Goal: Task Accomplishment & Management: Complete application form

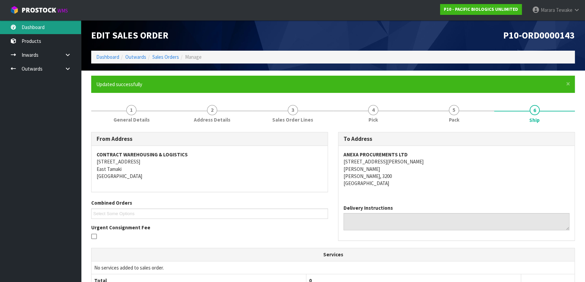
drag, startPoint x: 40, startPoint y: 19, endPoint x: 36, endPoint y: 23, distance: 5.3
click at [39, 20] on body "Toggle navigation ProStock WMS P10 - PACIFIC BIOLOGICS UNLIMITED Marara Tewake …" at bounding box center [292, 141] width 585 height 282
click at [37, 31] on link "Dashboard" at bounding box center [40, 27] width 81 height 14
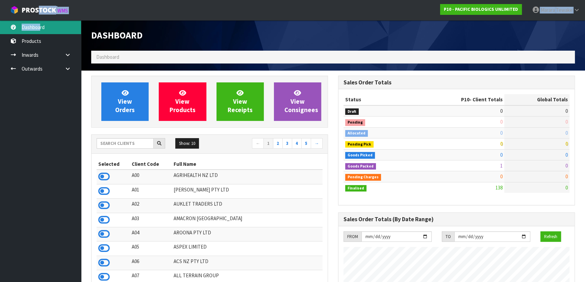
scroll to position [423, 247]
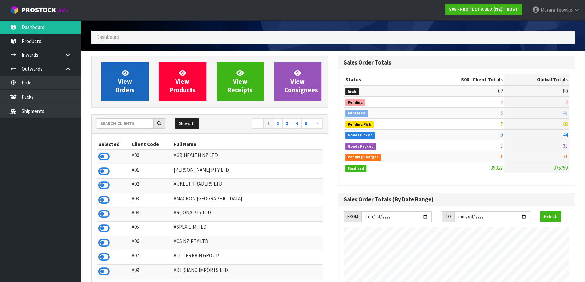
scroll to position [30, 0]
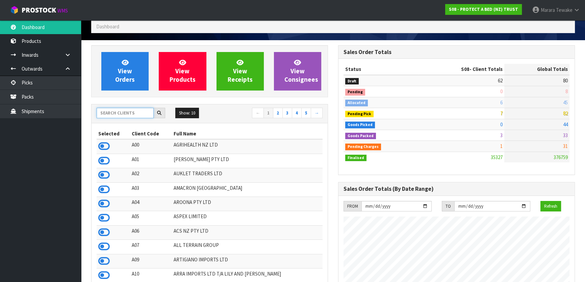
click at [125, 112] on input "text" at bounding box center [125, 113] width 57 height 10
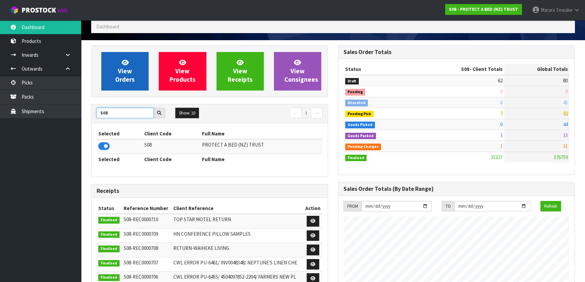
type input "S08"
click at [117, 68] on link "View Orders" at bounding box center [124, 71] width 47 height 39
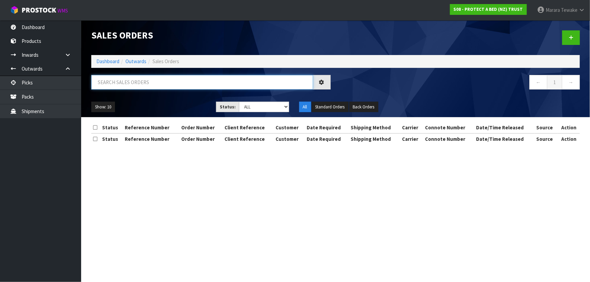
click at [124, 88] on input "text" at bounding box center [202, 82] width 222 height 15
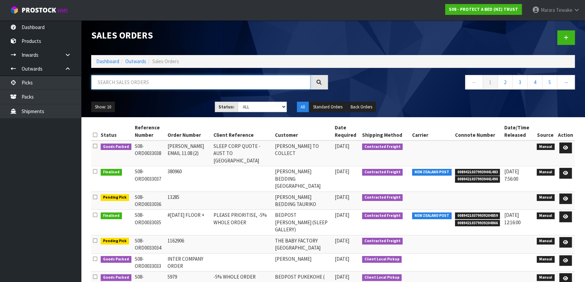
click at [135, 86] on input "text" at bounding box center [200, 82] width 219 height 15
type input "JOB-0407252"
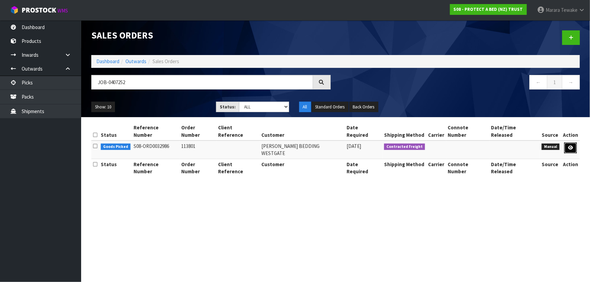
click at [571, 146] on icon at bounding box center [570, 148] width 5 height 4
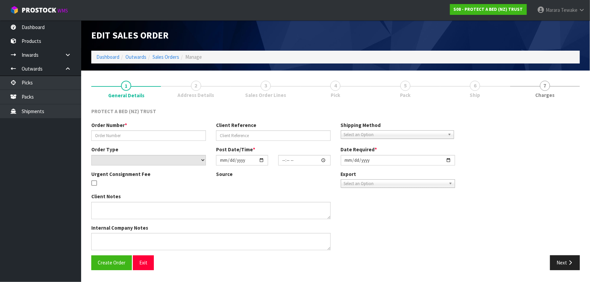
type input "113801"
select select "number:0"
type input "2025-08-12"
type input "09:16:00.000"
type input "2025-08-12"
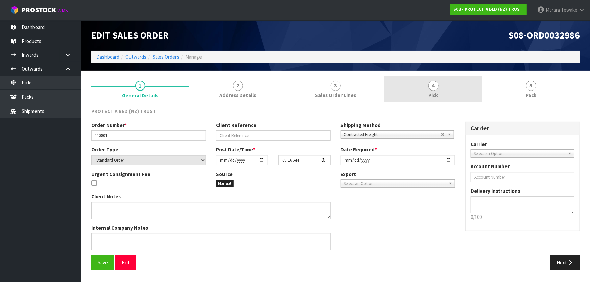
click at [442, 79] on link "4 Pick" at bounding box center [433, 89] width 98 height 27
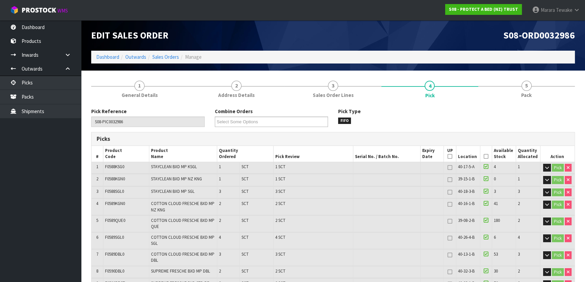
click at [484, 156] on icon at bounding box center [486, 156] width 5 height 0
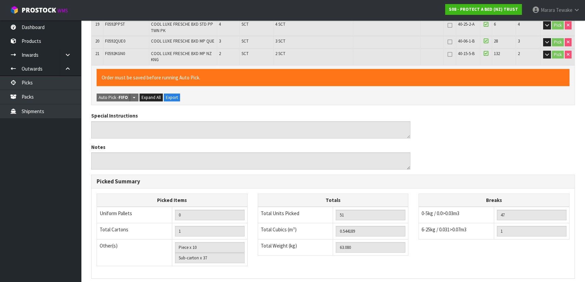
scroll to position [481, 0]
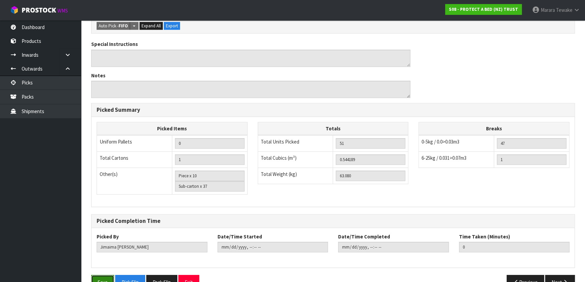
click at [101, 275] on button "Save" at bounding box center [102, 282] width 23 height 15
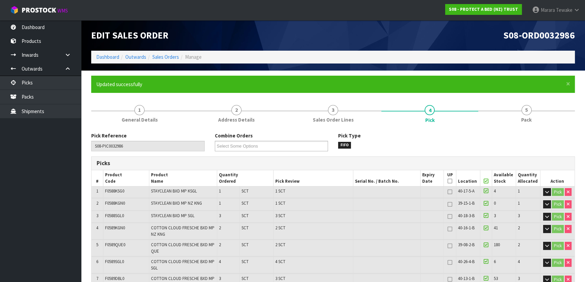
type input "Marara Tewake"
type input "2025-08-15T10:14:16"
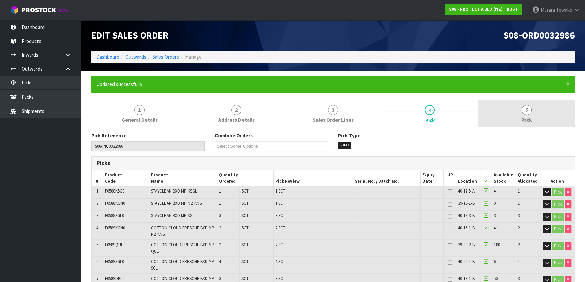
click at [517, 107] on link "5 Pack" at bounding box center [527, 113] width 97 height 27
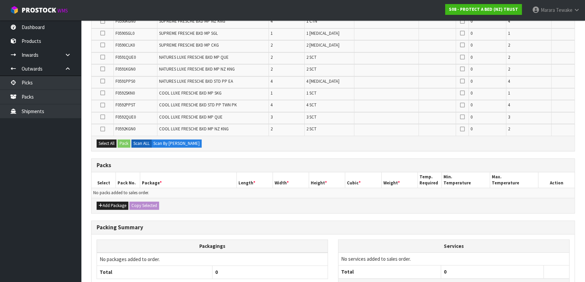
scroll to position [349, 0]
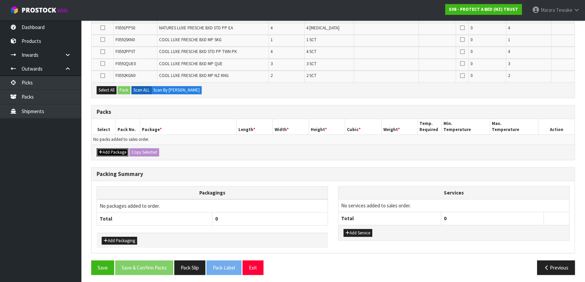
click at [109, 149] on button "Add Package" at bounding box center [113, 152] width 32 height 8
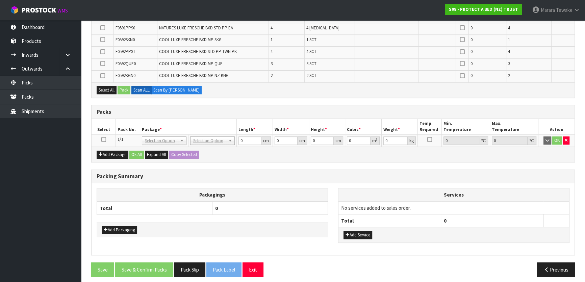
click at [102, 140] on icon at bounding box center [103, 140] width 5 height 0
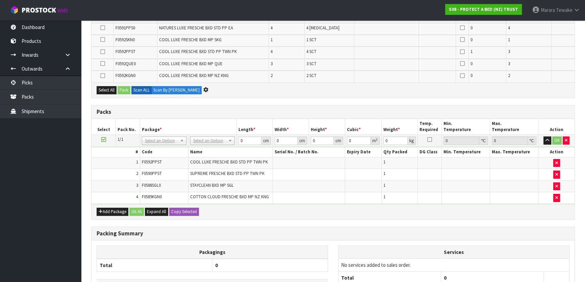
scroll to position [337, 0]
click at [107, 210] on button "Add Package" at bounding box center [113, 212] width 32 height 8
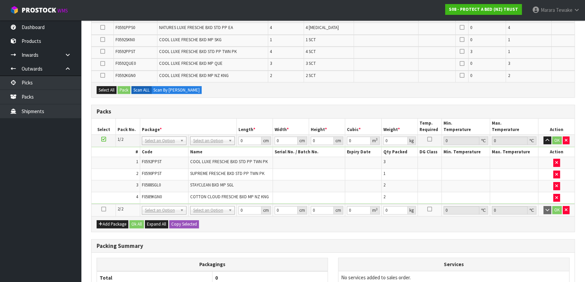
click at [100, 208] on td at bounding box center [104, 210] width 24 height 12
click at [102, 209] on icon at bounding box center [103, 209] width 5 height 0
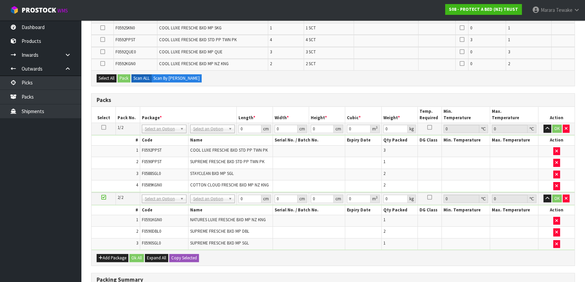
scroll to position [313, 0]
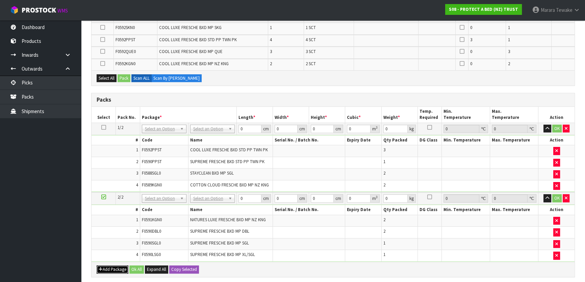
click at [113, 268] on button "Add Package" at bounding box center [113, 270] width 32 height 8
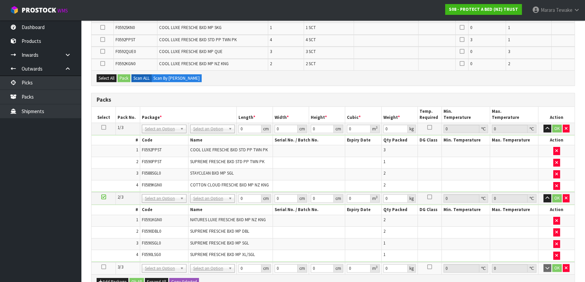
click at [103, 267] on icon at bounding box center [103, 267] width 5 height 0
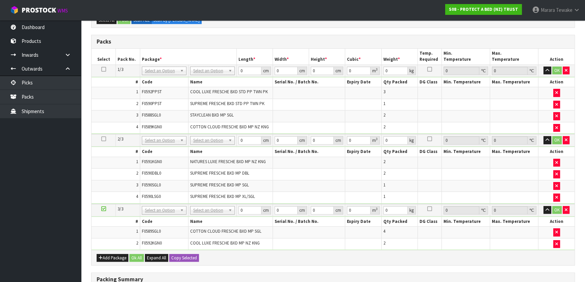
scroll to position [452, 0]
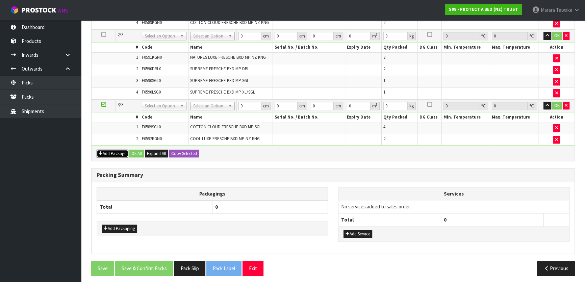
click at [116, 150] on button "Add Package" at bounding box center [113, 154] width 32 height 8
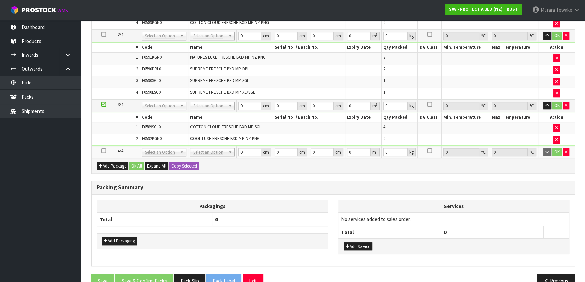
click at [104, 151] on icon at bounding box center [103, 151] width 5 height 0
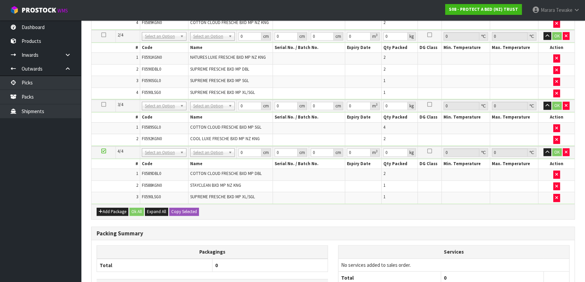
scroll to position [428, 0]
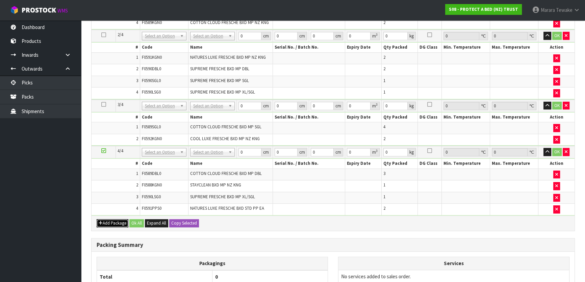
click at [115, 219] on button "Add Package" at bounding box center [113, 223] width 32 height 8
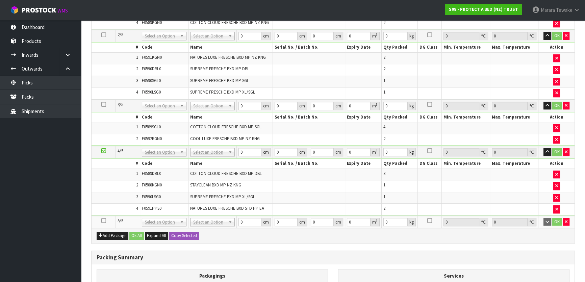
click at [101, 216] on td at bounding box center [104, 222] width 24 height 12
click at [103, 221] on icon at bounding box center [103, 221] width 5 height 0
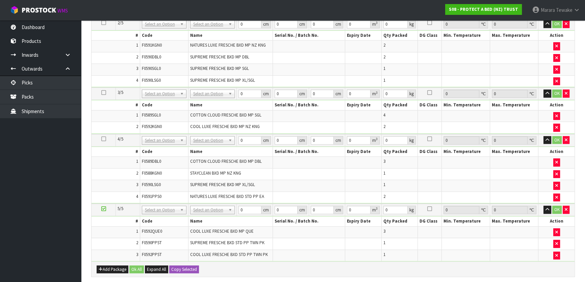
scroll to position [392, 0]
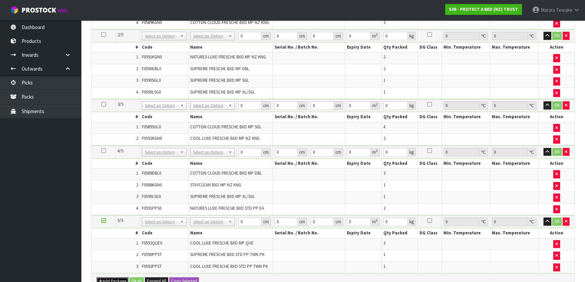
click at [110, 277] on button "Add Package" at bounding box center [113, 281] width 32 height 8
click at [105, 278] on icon at bounding box center [103, 278] width 5 height 0
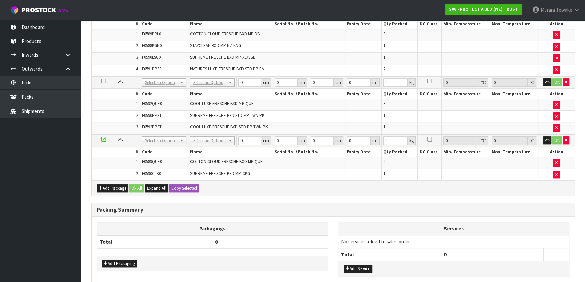
scroll to position [508, 0]
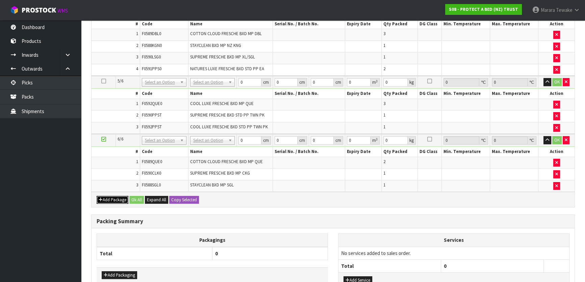
click at [117, 196] on button "Add Package" at bounding box center [113, 200] width 32 height 8
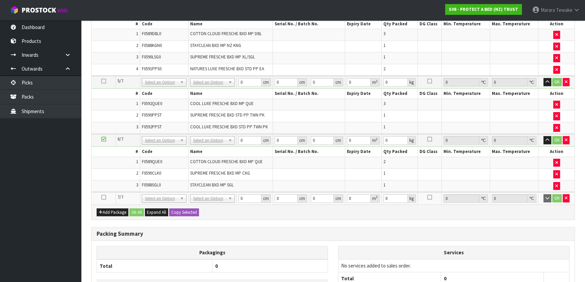
click at [105, 197] on icon at bounding box center [103, 197] width 5 height 0
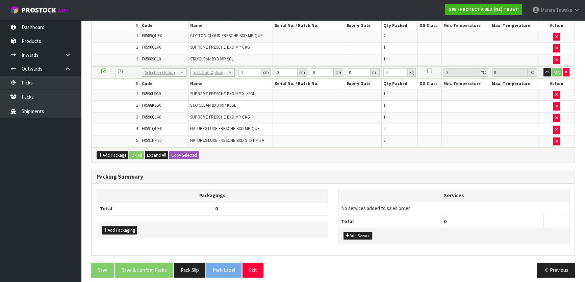
scroll to position [574, 0]
click at [106, 152] on button "Add Package" at bounding box center [113, 155] width 32 height 8
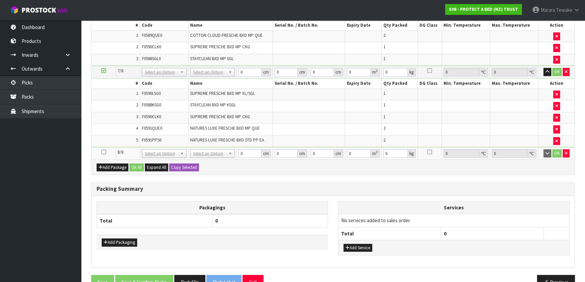
click at [103, 152] on icon at bounding box center [103, 152] width 5 height 0
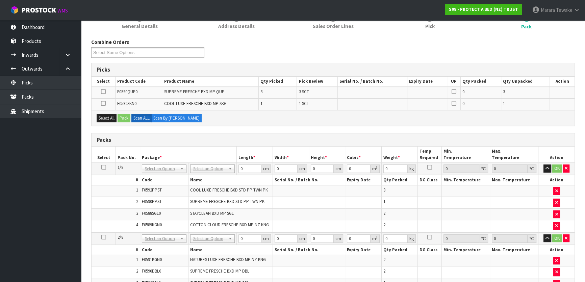
scroll to position [307, 0]
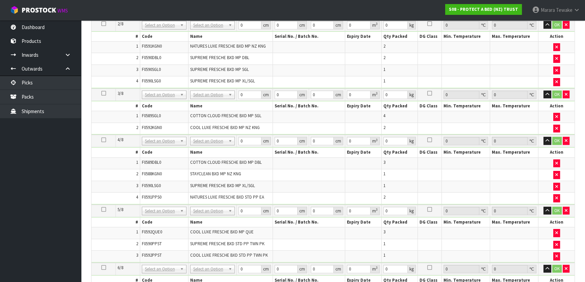
click at [287, 68] on td at bounding box center [309, 71] width 73 height 12
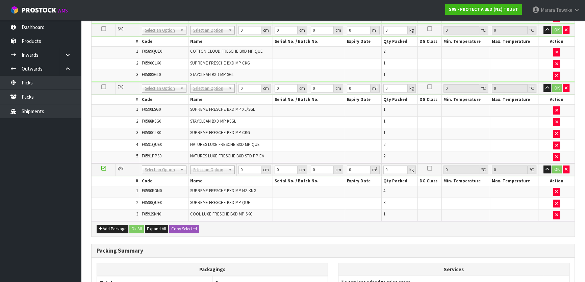
scroll to position [596, 0]
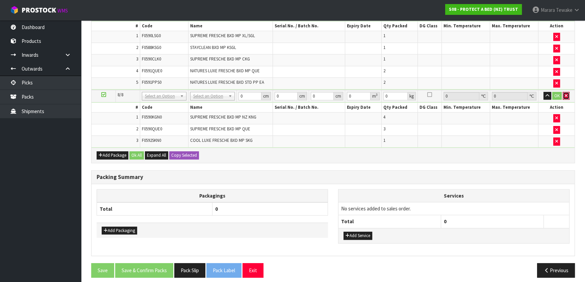
click at [565, 94] on icon "button" at bounding box center [566, 96] width 3 height 4
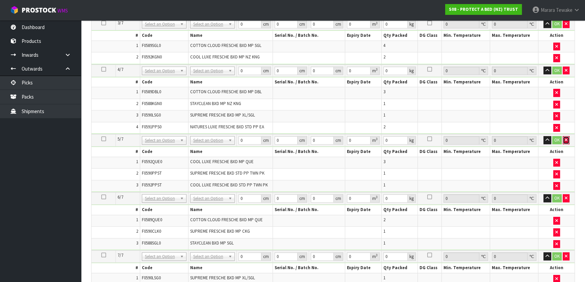
click at [565, 138] on icon "button" at bounding box center [566, 140] width 3 height 4
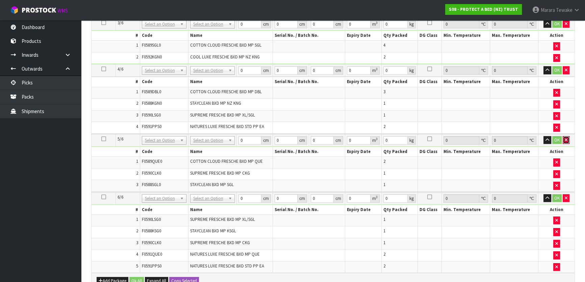
click at [565, 138] on icon "button" at bounding box center [566, 140] width 3 height 4
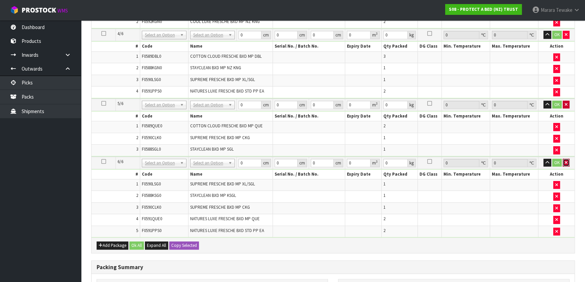
click at [565, 161] on icon "button" at bounding box center [566, 163] width 3 height 4
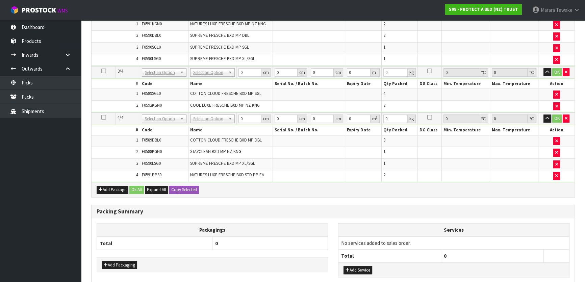
scroll to position [497, 0]
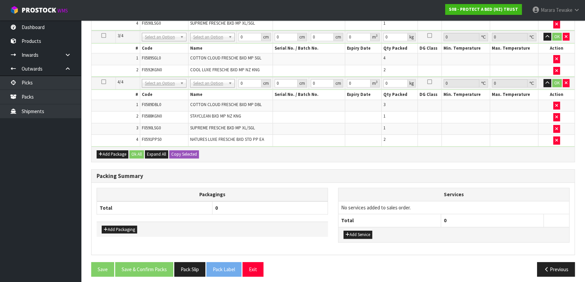
click at [565, 136] on td at bounding box center [557, 140] width 36 height 11
click at [565, 81] on icon "button" at bounding box center [566, 83] width 3 height 4
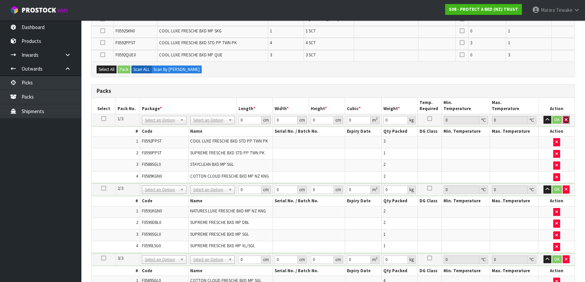
click at [566, 119] on icon "button" at bounding box center [566, 120] width 3 height 4
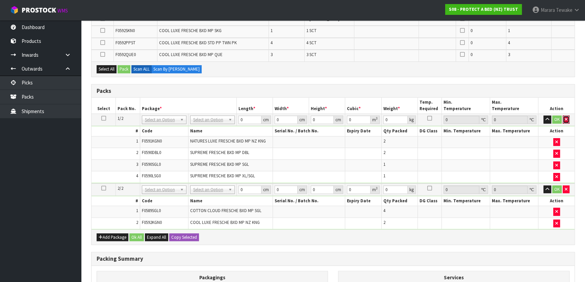
click at [566, 119] on icon "button" at bounding box center [566, 119] width 3 height 4
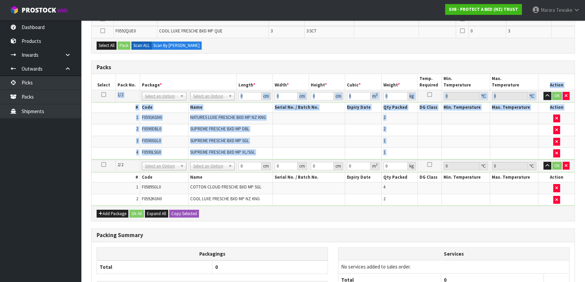
click at [566, 90] on th "Action" at bounding box center [557, 82] width 36 height 16
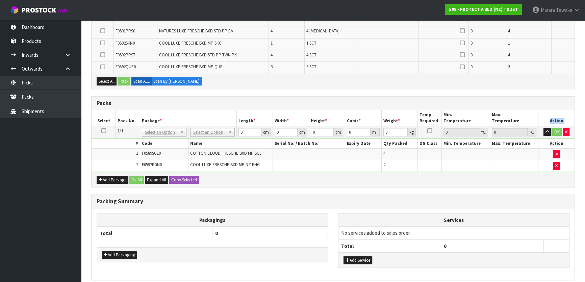
drag, startPoint x: 566, startPoint y: 119, endPoint x: 562, endPoint y: 124, distance: 6.7
click at [566, 119] on th "Action" at bounding box center [557, 118] width 36 height 16
drag, startPoint x: 568, startPoint y: 129, endPoint x: 545, endPoint y: 131, distance: 22.7
click at [567, 129] on button "button" at bounding box center [566, 132] width 7 height 8
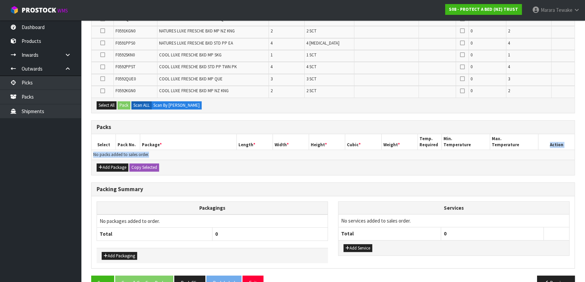
scroll to position [346, 0]
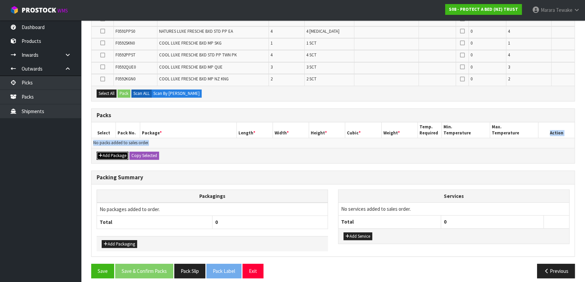
drag, startPoint x: 115, startPoint y: 156, endPoint x: 108, endPoint y: 154, distance: 7.4
click at [115, 156] on button "Add Package" at bounding box center [113, 156] width 32 height 8
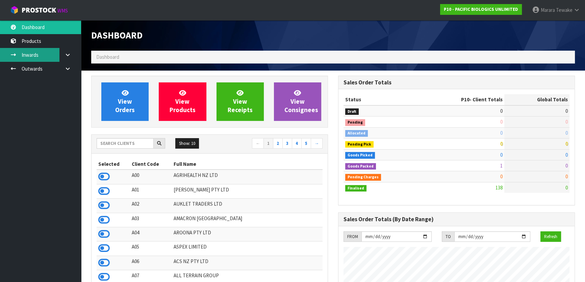
scroll to position [423, 247]
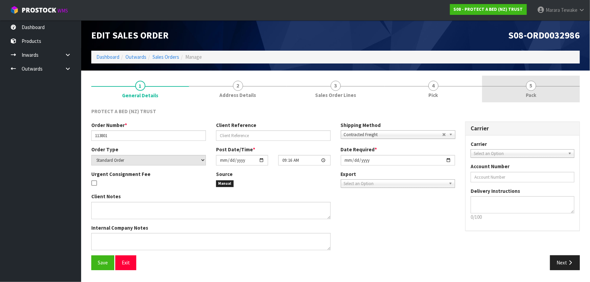
click at [531, 86] on span "5" at bounding box center [531, 86] width 10 height 10
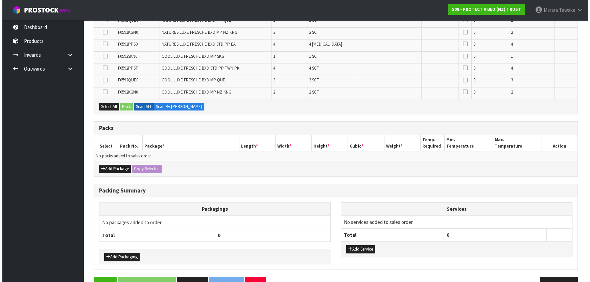
scroll to position [324, 0]
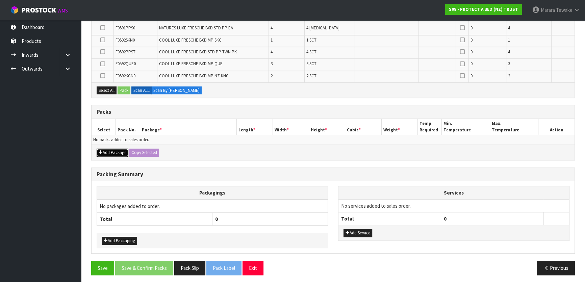
click at [107, 149] on button "Add Package" at bounding box center [113, 153] width 32 height 8
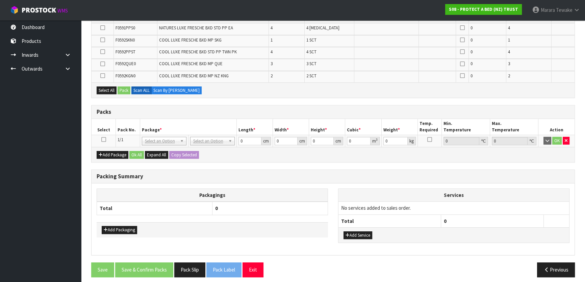
drag, startPoint x: 101, startPoint y: 138, endPoint x: 103, endPoint y: 132, distance: 6.6
click at [102, 140] on icon at bounding box center [103, 140] width 5 height 0
click at [107, 91] on div "Select All Pack Scan ALL Scan By Quantity" at bounding box center [333, 89] width 483 height 15
drag, startPoint x: 109, startPoint y: 89, endPoint x: 119, endPoint y: 88, distance: 9.9
click at [112, 88] on button "Select All" at bounding box center [107, 91] width 20 height 8
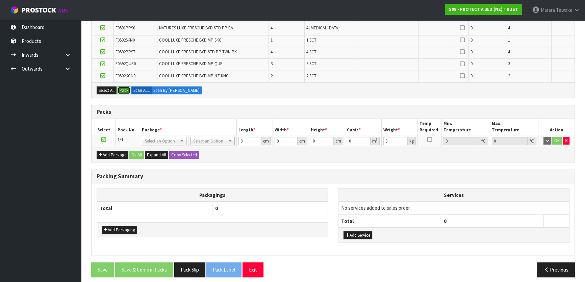
click at [122, 87] on button "Pack" at bounding box center [124, 91] width 13 height 8
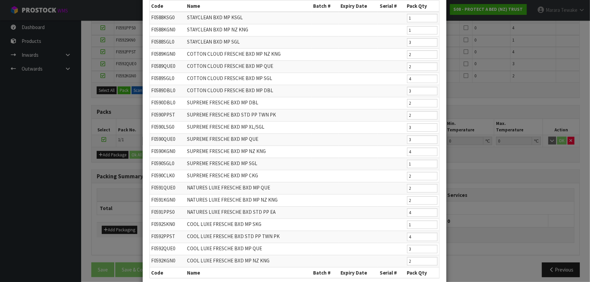
scroll to position [84, 0]
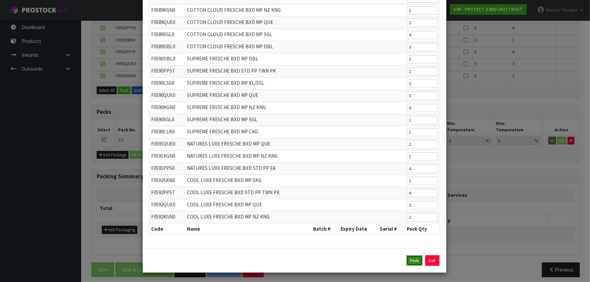
drag, startPoint x: 414, startPoint y: 261, endPoint x: 397, endPoint y: 258, distance: 17.2
click at [414, 261] on button "Pack" at bounding box center [414, 260] width 16 height 11
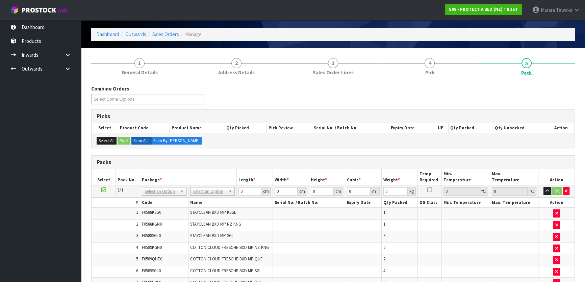
scroll to position [17, 0]
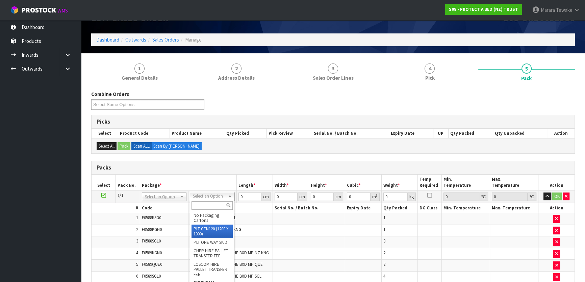
drag, startPoint x: 210, startPoint y: 226, endPoint x: 233, endPoint y: 210, distance: 28.3
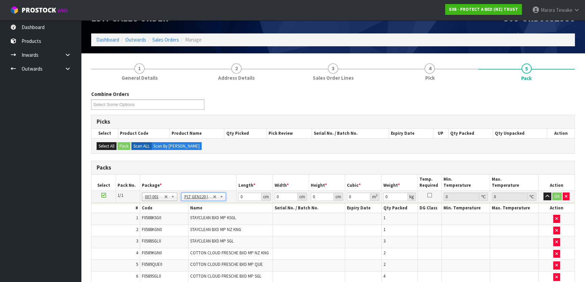
type input "120"
type input "100"
type input "63.08"
drag, startPoint x: 316, startPoint y: 195, endPoint x: 311, endPoint y: 185, distance: 10.9
click at [312, 191] on td "0 cm" at bounding box center [327, 197] width 36 height 12
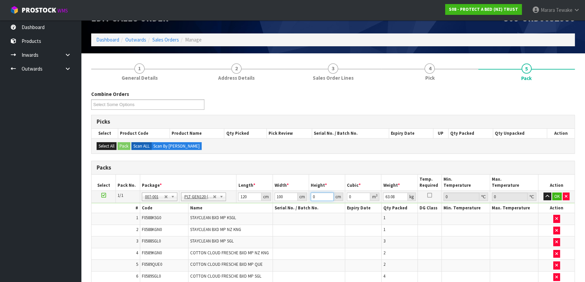
type input "1"
type input "0.012"
type input "12"
type input "0.144"
type input "12"
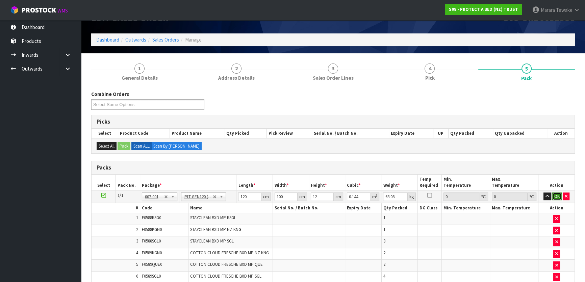
drag, startPoint x: 558, startPoint y: 193, endPoint x: 372, endPoint y: 227, distance: 188.5
click at [556, 194] on button "OK" at bounding box center [557, 197] width 9 height 8
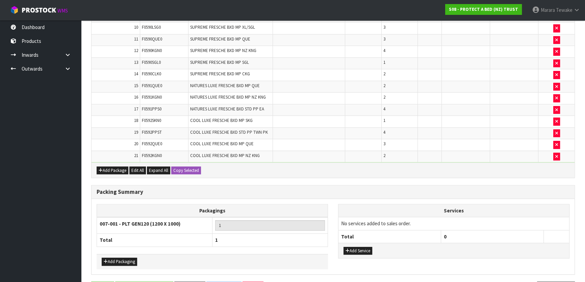
scroll to position [333, 0]
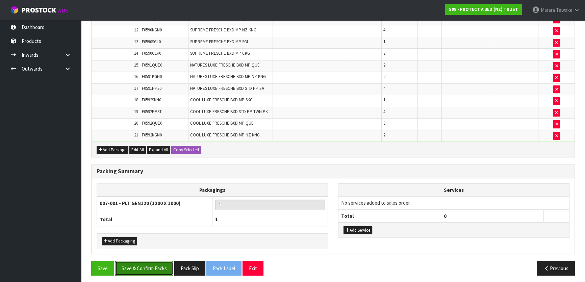
click at [136, 261] on button "Save & Confirm Packs" at bounding box center [144, 268] width 58 height 15
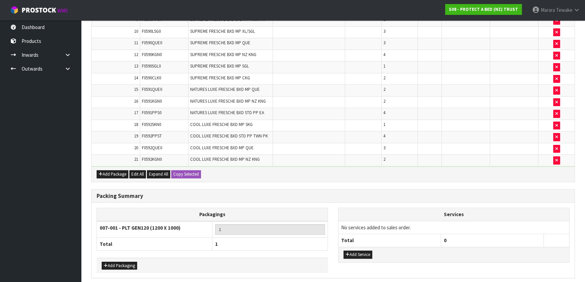
scroll to position [0, 0]
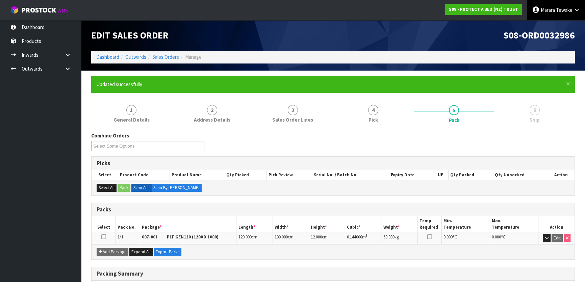
click at [561, 7] on span "Tewake" at bounding box center [564, 10] width 17 height 6
click at [560, 27] on link "Logout" at bounding box center [558, 26] width 53 height 9
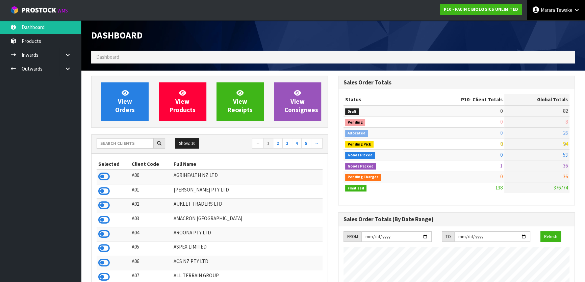
scroll to position [423, 247]
click at [549, 7] on link "[PERSON_NAME]" at bounding box center [556, 10] width 58 height 20
click at [554, 31] on ul "Logout" at bounding box center [558, 26] width 54 height 13
click at [551, 16] on link "[PERSON_NAME]" at bounding box center [556, 10] width 58 height 20
click at [553, 24] on link "Logout" at bounding box center [558, 26] width 53 height 9
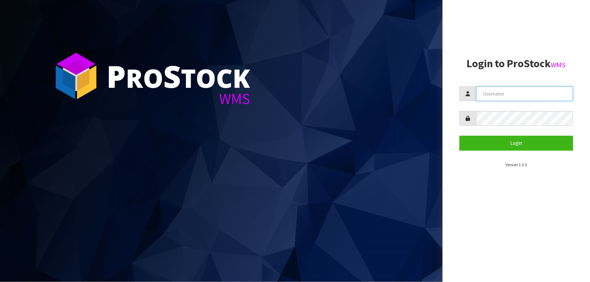
click at [487, 93] on input "text" at bounding box center [524, 94] width 97 height 15
type input "MARARA"
click at [459, 136] on button "Login" at bounding box center [516, 143] width 114 height 15
